Goal: Participate in discussion: Engage in conversation with other users on a specific topic

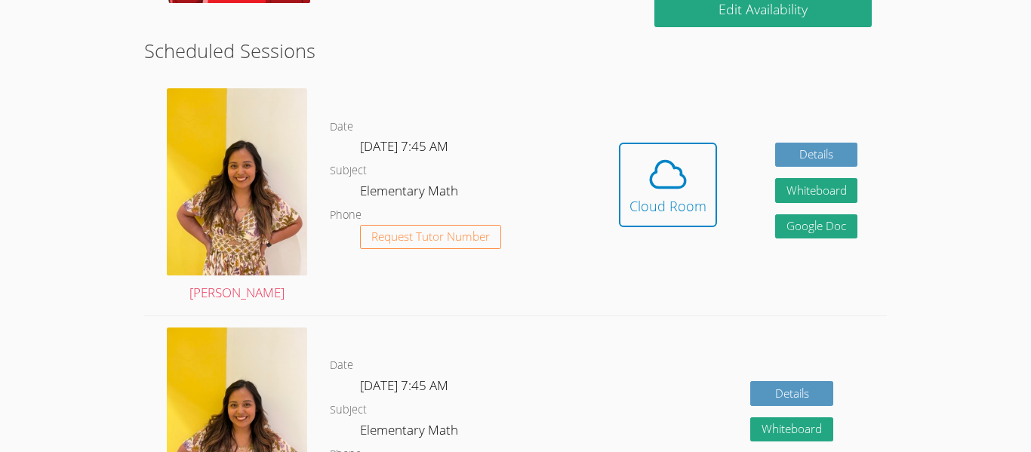
scroll to position [297, 0]
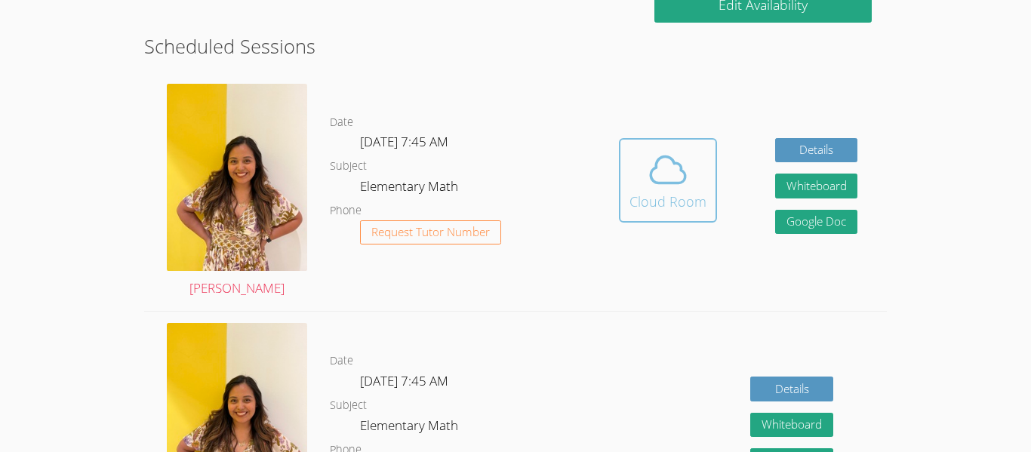
click at [699, 174] on span at bounding box center [668, 170] width 77 height 42
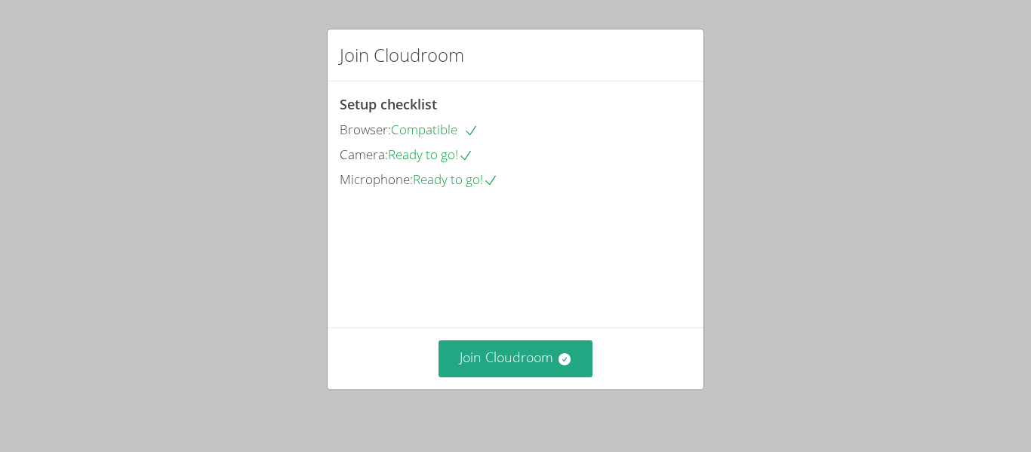
click at [498, 176] on icon at bounding box center [490, 180] width 15 height 15
click at [555, 363] on button "Join Cloudroom" at bounding box center [516, 358] width 155 height 37
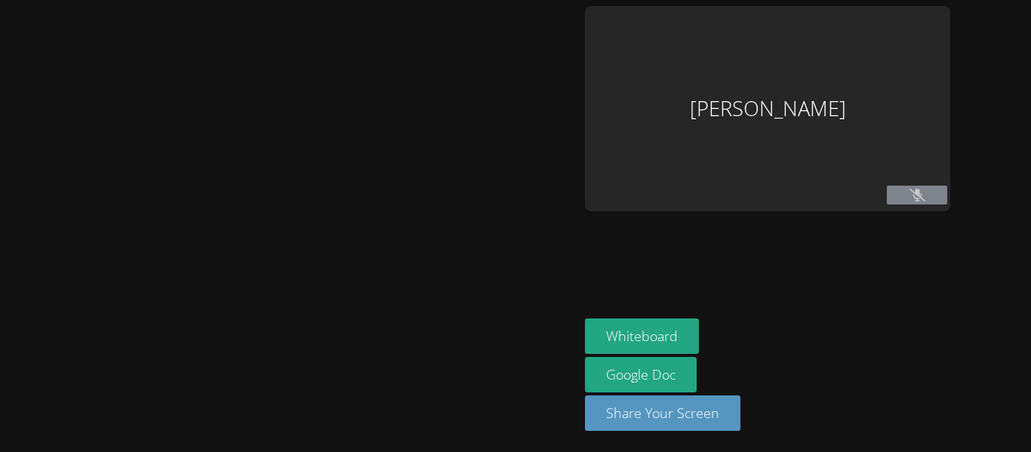
click at [755, 346] on div "Whiteboard Google Doc Share Your Screen" at bounding box center [767, 381] width 365 height 125
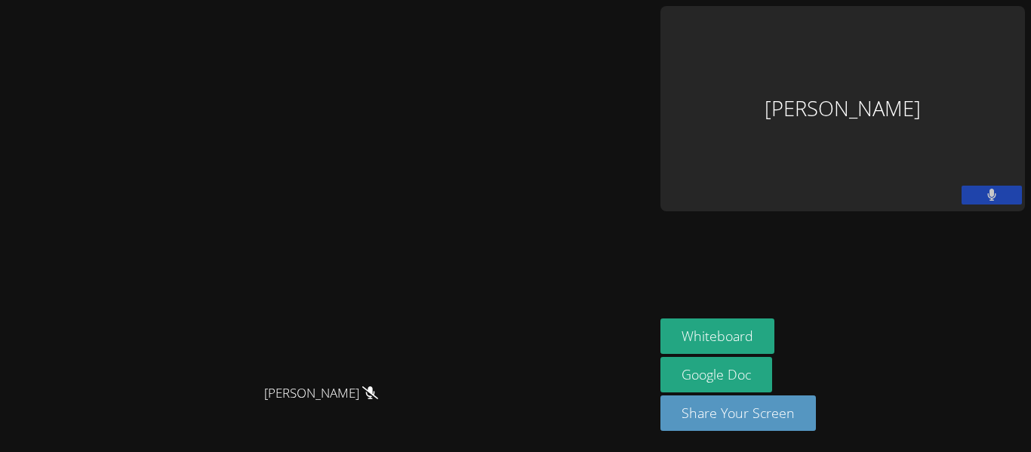
click at [754, 346] on div "Whiteboard Google Doc Share Your Screen" at bounding box center [843, 381] width 365 height 125
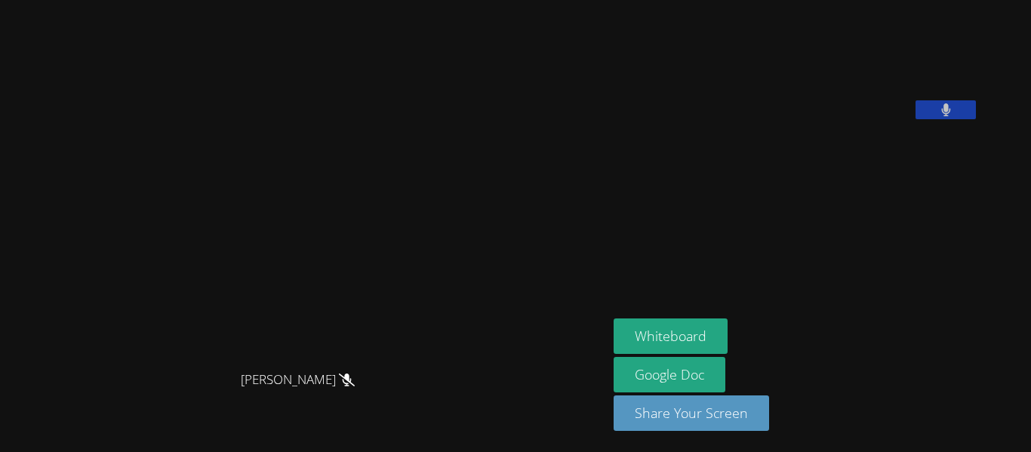
click at [728, 346] on button "Whiteboard" at bounding box center [671, 336] width 114 height 35
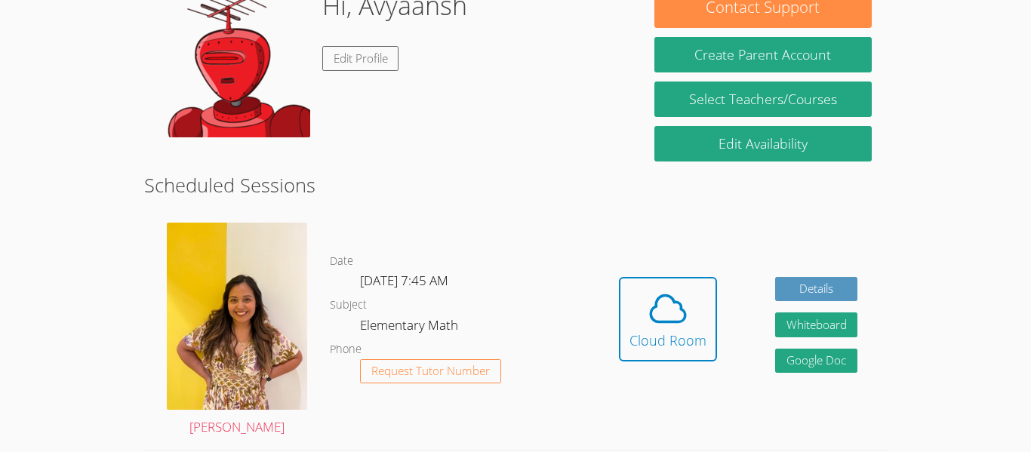
scroll to position [164, 0]
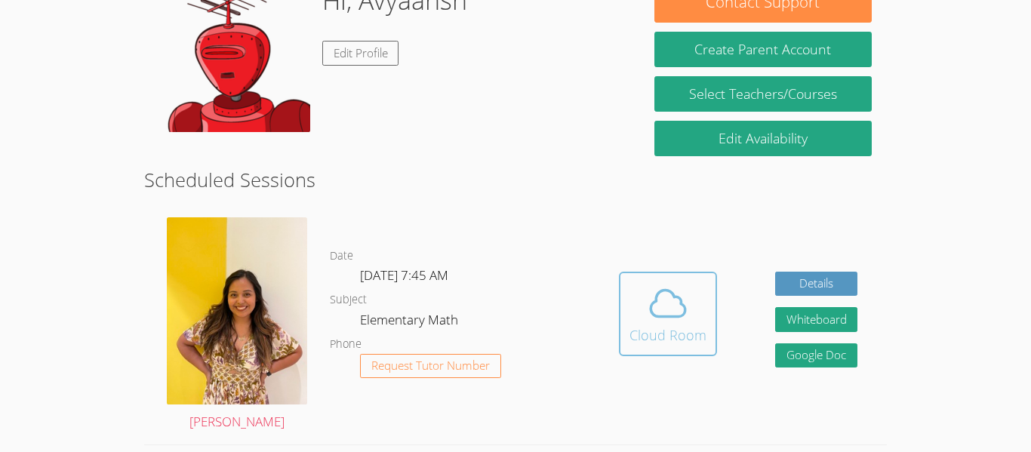
click at [670, 312] on icon at bounding box center [668, 303] width 42 height 42
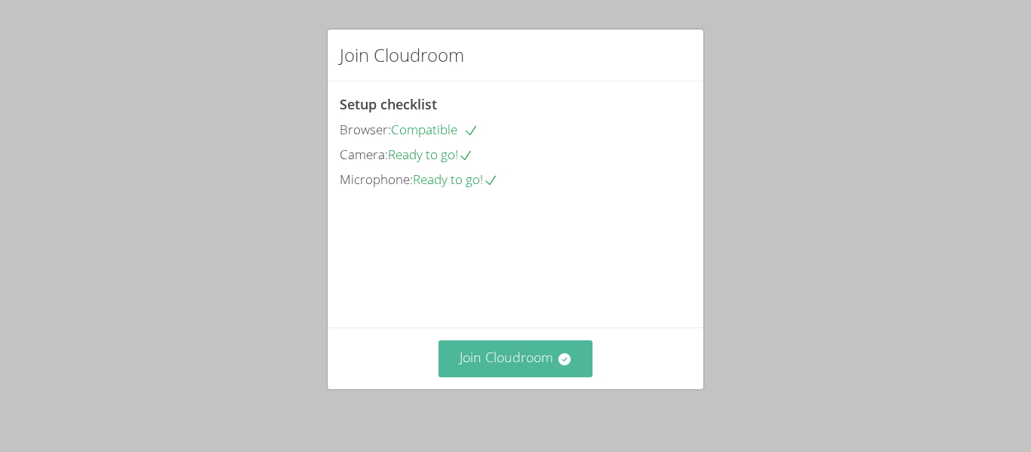
click at [572, 351] on button "Join Cloudroom" at bounding box center [516, 358] width 155 height 37
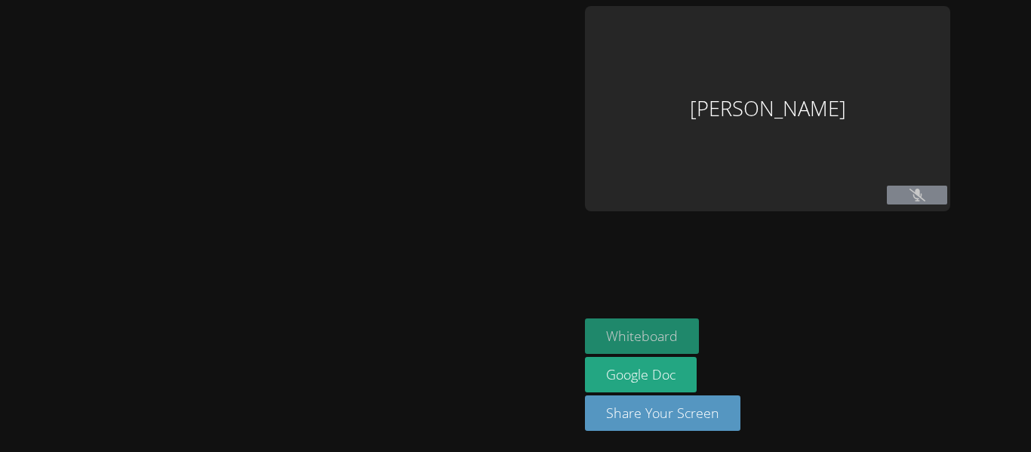
click at [654, 340] on button "Whiteboard" at bounding box center [642, 336] width 114 height 35
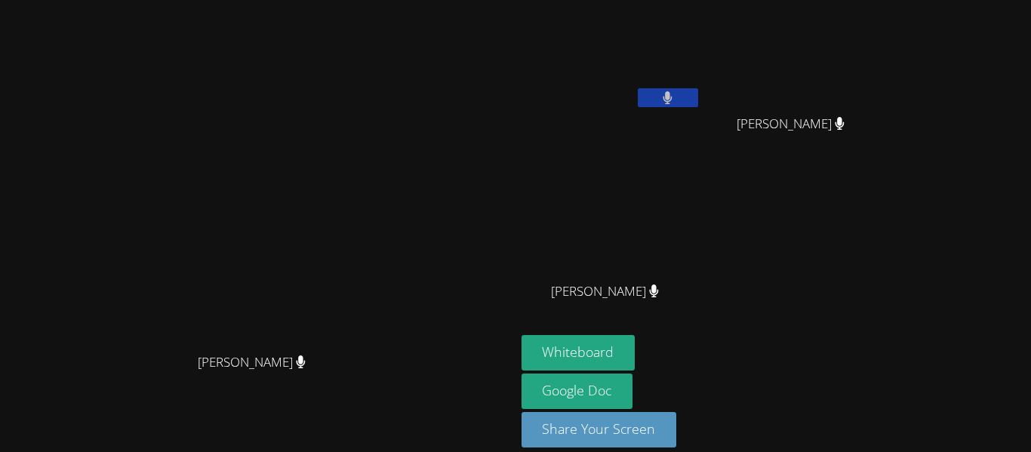
click at [701, 6] on video at bounding box center [612, 56] width 180 height 101
click at [800, 5] on aside "Avyaansh Muthagouni Mia Damian Mia Damian Ellie Alvarez Ellie Alvarez Whiteboar…" at bounding box center [704, 234] width 377 height 469
click at [636, 345] on button "Whiteboard" at bounding box center [579, 352] width 114 height 35
click at [636, 340] on button "Whiteboard" at bounding box center [579, 352] width 114 height 35
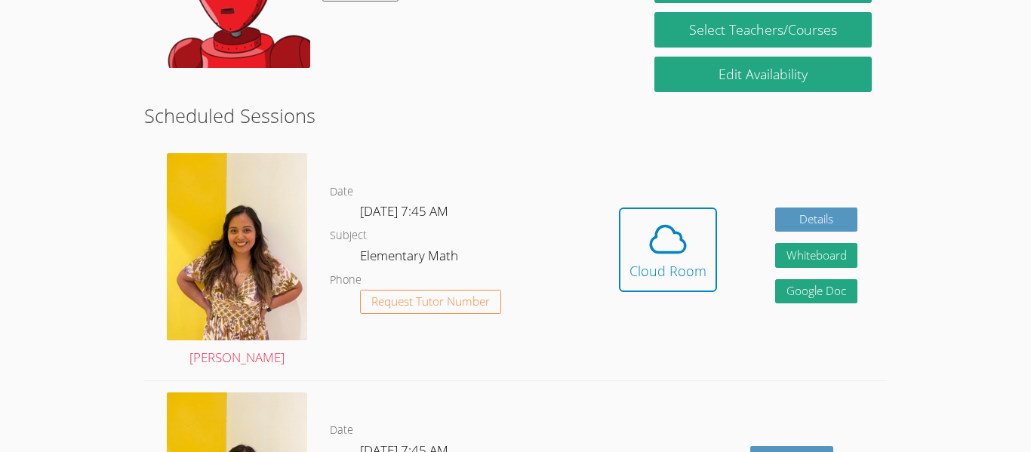
scroll to position [231, 0]
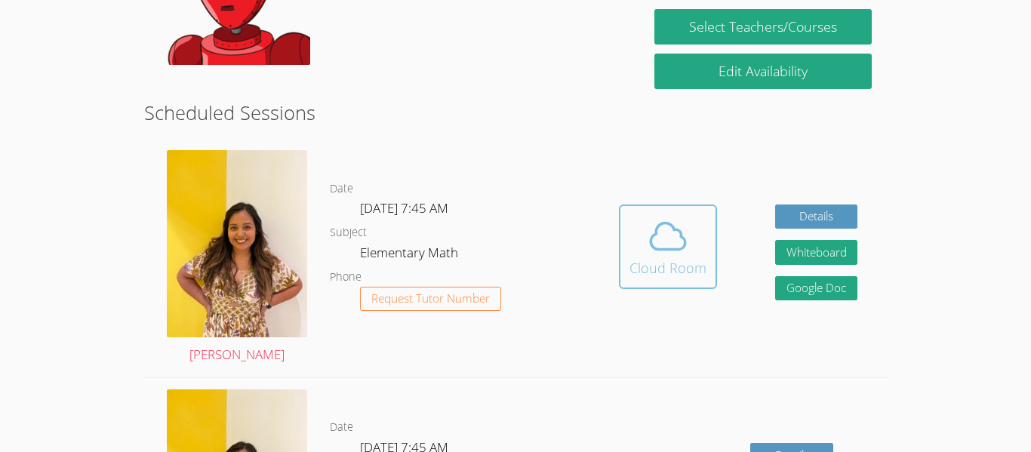
click at [675, 265] on div "Cloud Room" at bounding box center [668, 267] width 77 height 21
click at [673, 231] on icon at bounding box center [668, 236] width 42 height 42
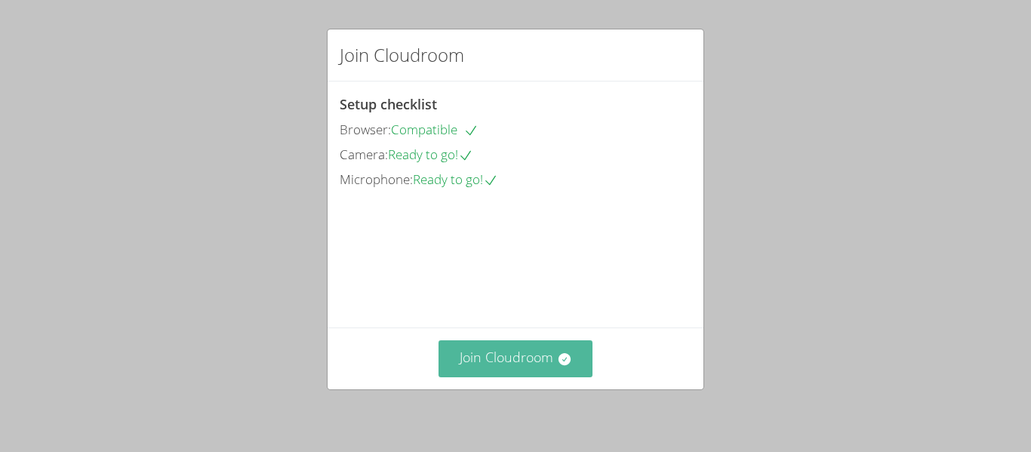
click at [565, 353] on icon at bounding box center [564, 359] width 15 height 15
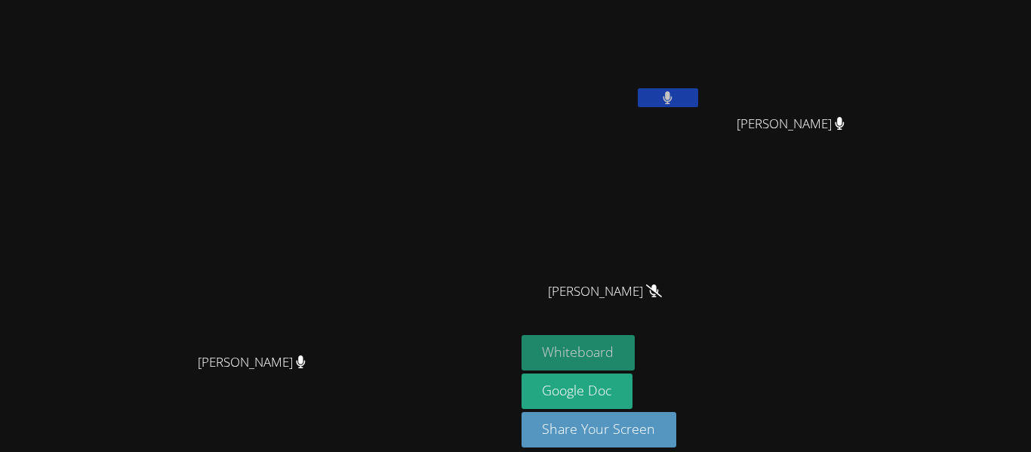
click at [636, 346] on button "Whiteboard" at bounding box center [579, 352] width 114 height 35
click at [636, 349] on button "Whiteboard" at bounding box center [579, 352] width 114 height 35
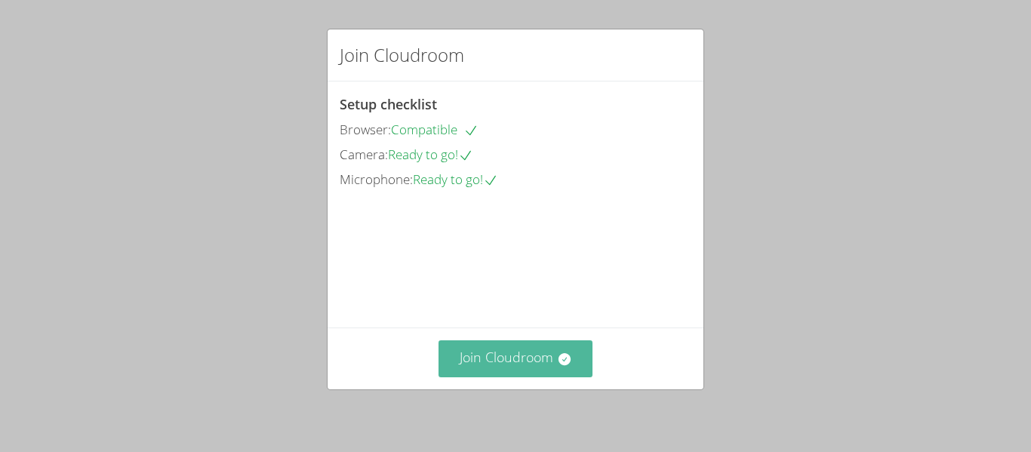
click at [491, 355] on button "Join Cloudroom" at bounding box center [516, 358] width 155 height 37
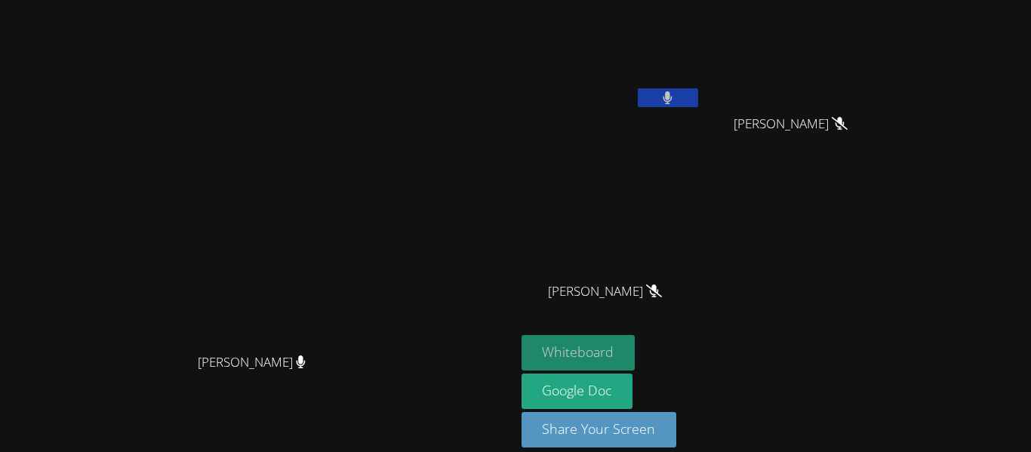
click at [636, 359] on button "Whiteboard" at bounding box center [579, 352] width 114 height 35
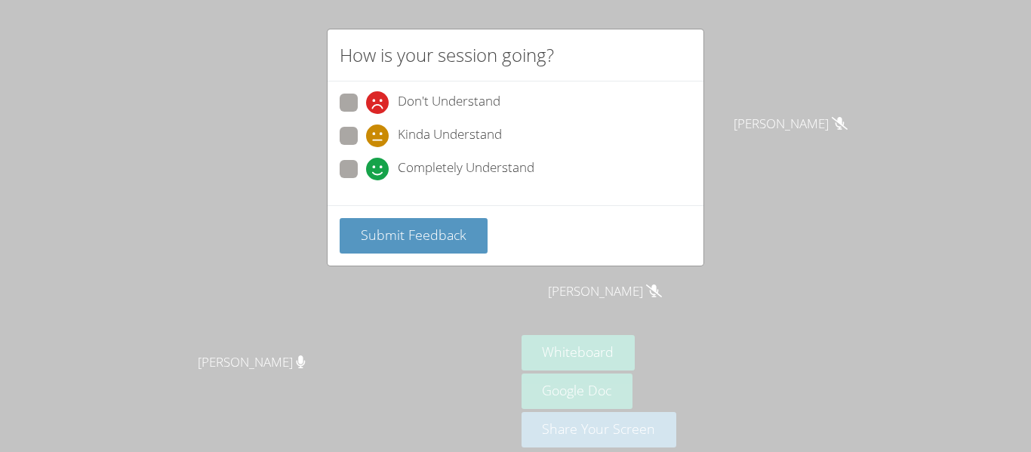
click at [366, 147] on span at bounding box center [366, 147] width 0 height 0
click at [366, 137] on input "Kinda Understand" at bounding box center [372, 133] width 13 height 13
radio input "true"
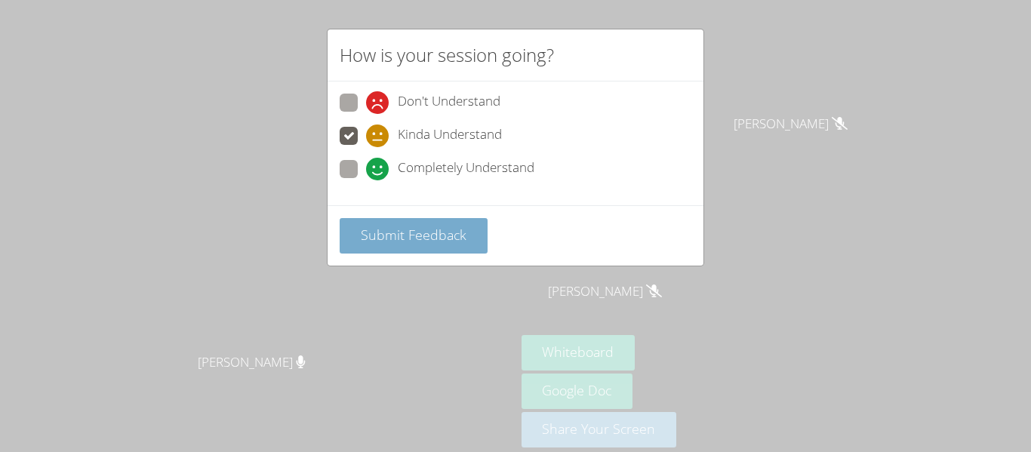
click at [381, 221] on button "Submit Feedback" at bounding box center [414, 235] width 148 height 35
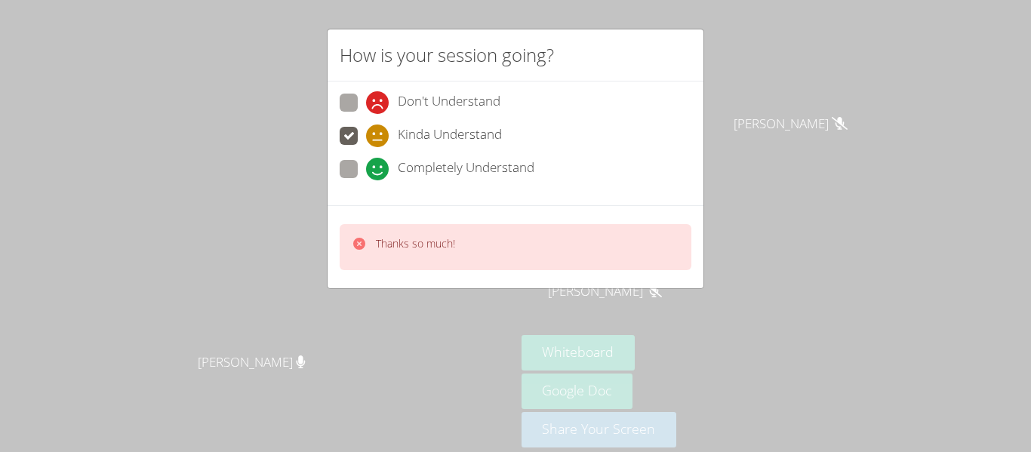
click at [341, 240] on div "Thanks so much!" at bounding box center [516, 247] width 352 height 46
click at [261, 246] on div "How is your session going? Don't Understand Kinda Understand Completely Underst…" at bounding box center [515, 226] width 1031 height 452
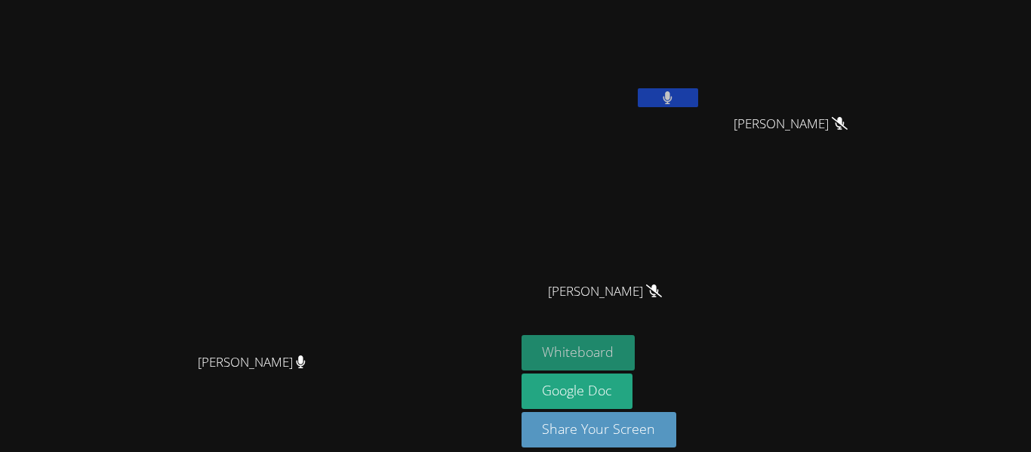
click at [636, 342] on button "Whiteboard" at bounding box center [579, 352] width 114 height 35
